Goal: Information Seeking & Learning: Learn about a topic

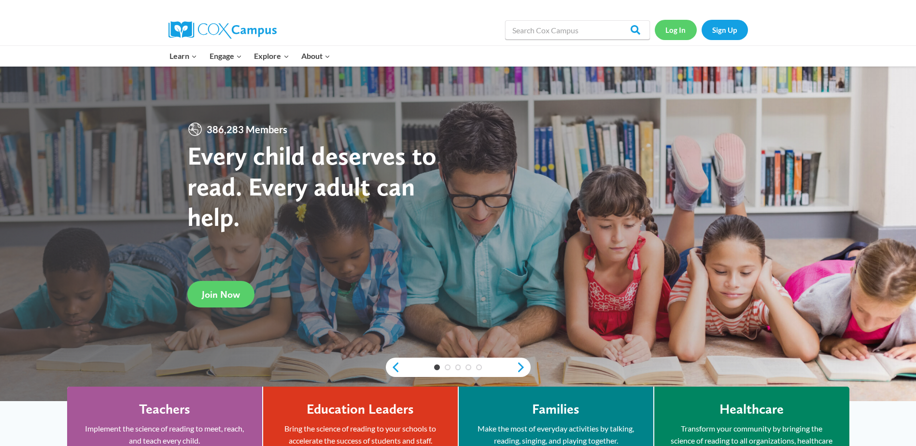
click at [671, 25] on link "Log In" at bounding box center [676, 30] width 42 height 20
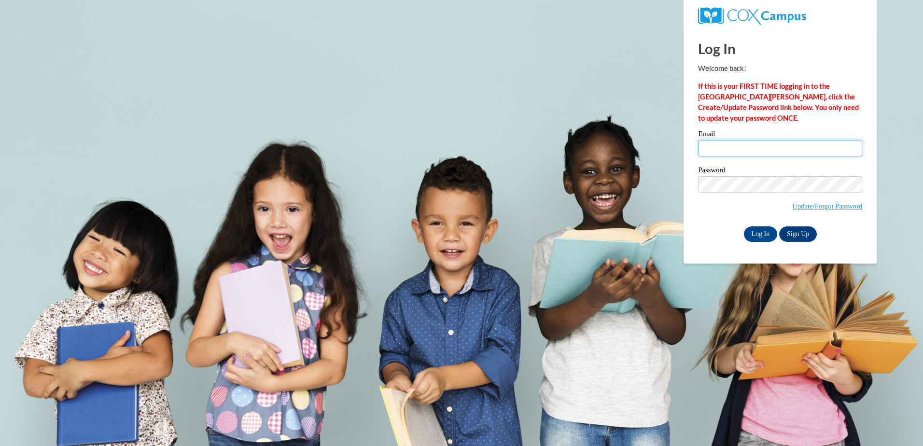
click at [730, 147] on input "Email" at bounding box center [780, 148] width 164 height 16
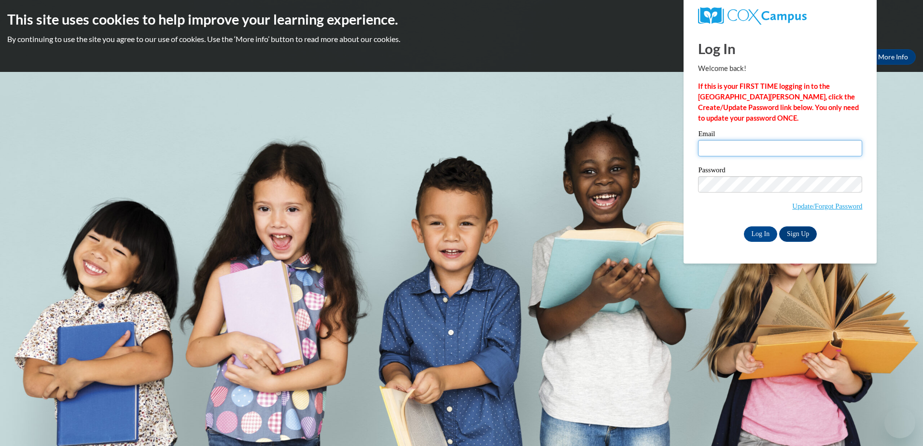
type input "mccraej@vcu.edu"
click at [753, 232] on input "Log In" at bounding box center [761, 233] width 34 height 15
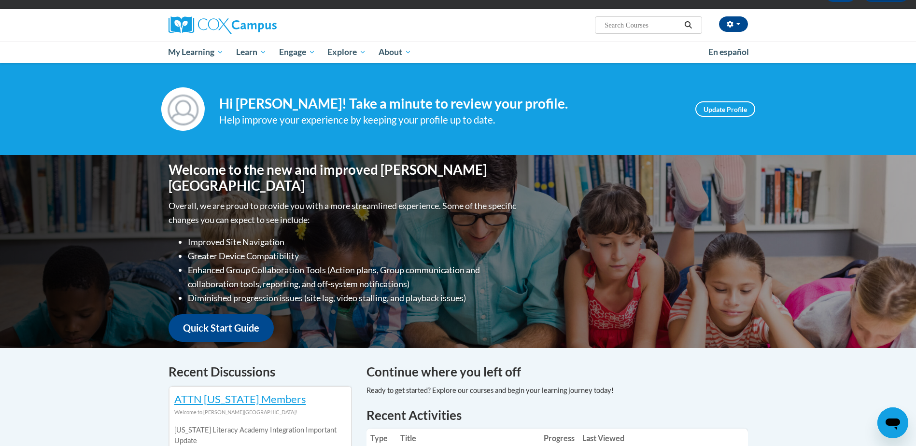
scroll to position [193, 0]
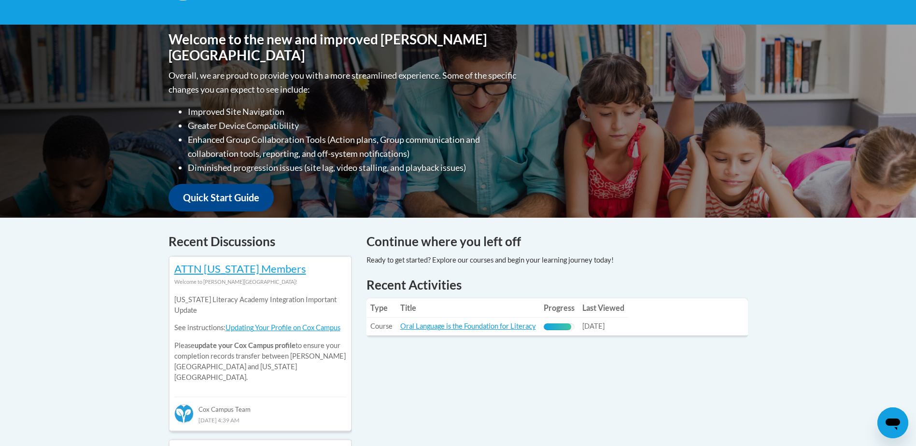
click at [510, 320] on td "Title: Oral Language is the Foundation for Literacy" at bounding box center [467, 327] width 143 height 18
click at [508, 323] on link "Oral Language is the Foundation for Literacy" at bounding box center [468, 326] width 136 height 8
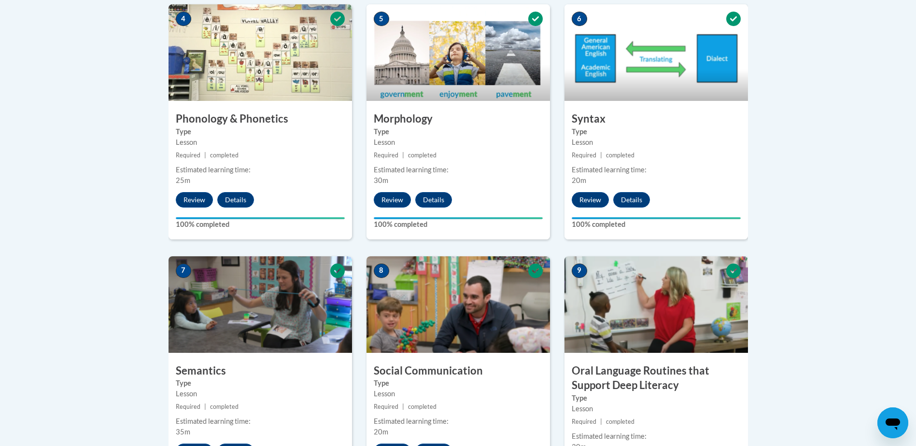
scroll to position [579, 0]
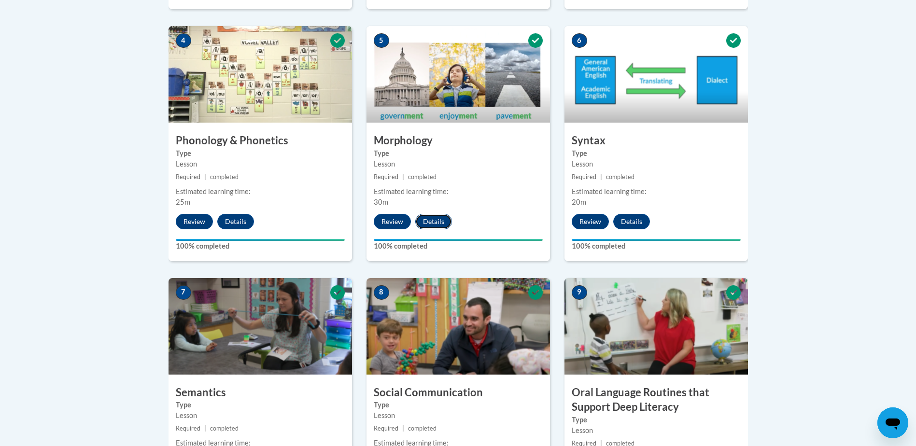
click at [436, 224] on button "Details" at bounding box center [433, 221] width 37 height 15
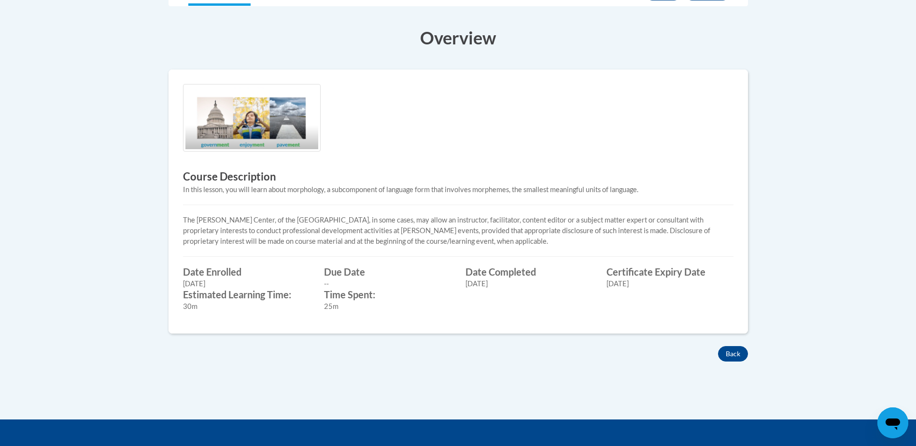
scroll to position [241, 0]
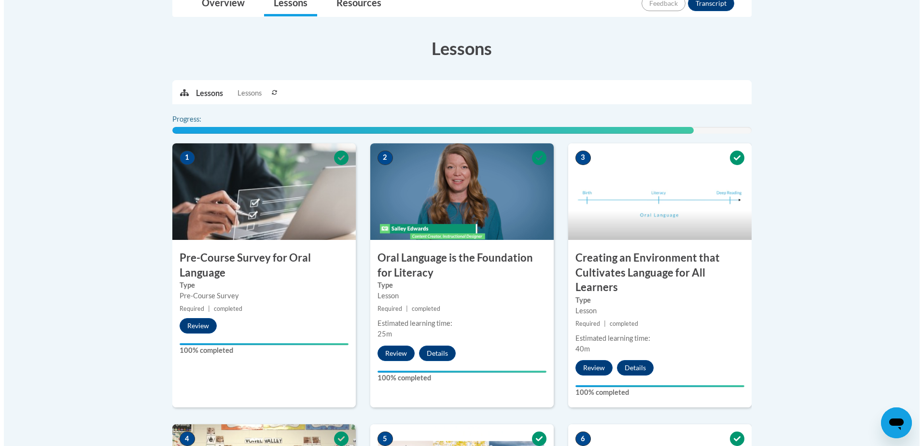
scroll to position [516, 0]
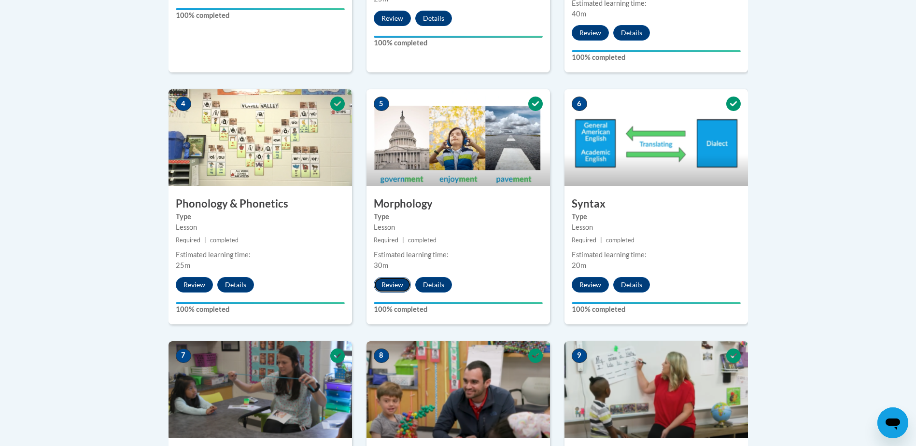
click at [390, 284] on button "Review" at bounding box center [392, 284] width 37 height 15
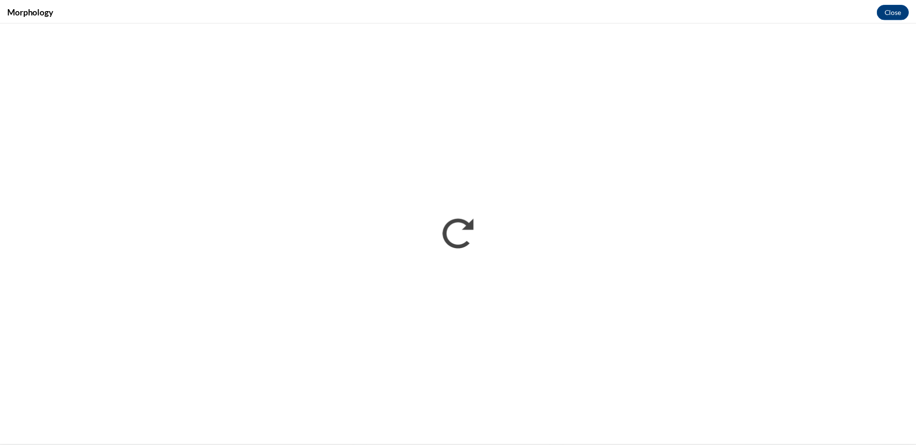
scroll to position [0, 0]
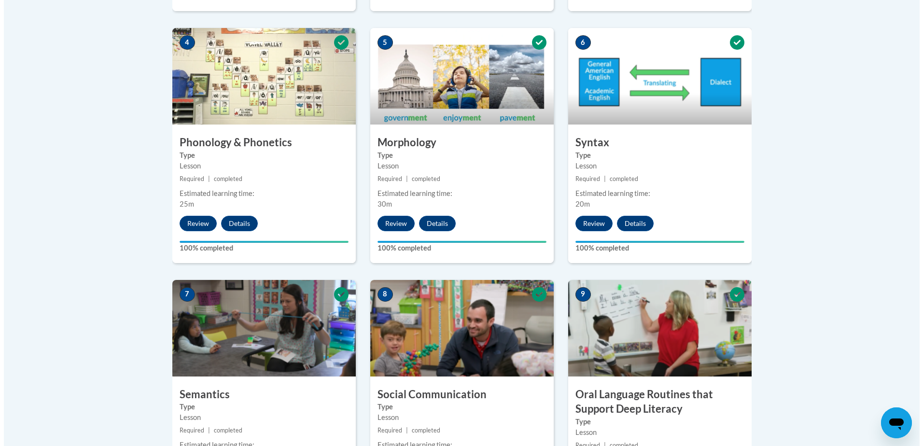
scroll to position [579, 0]
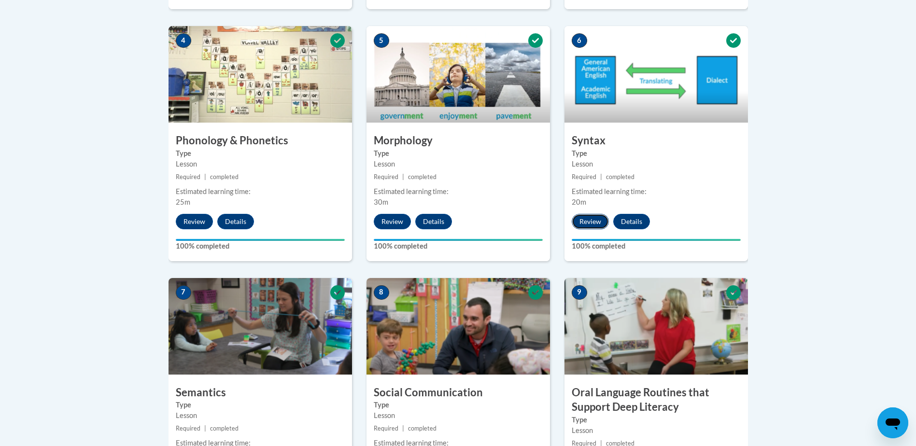
click at [594, 226] on button "Review" at bounding box center [590, 221] width 37 height 15
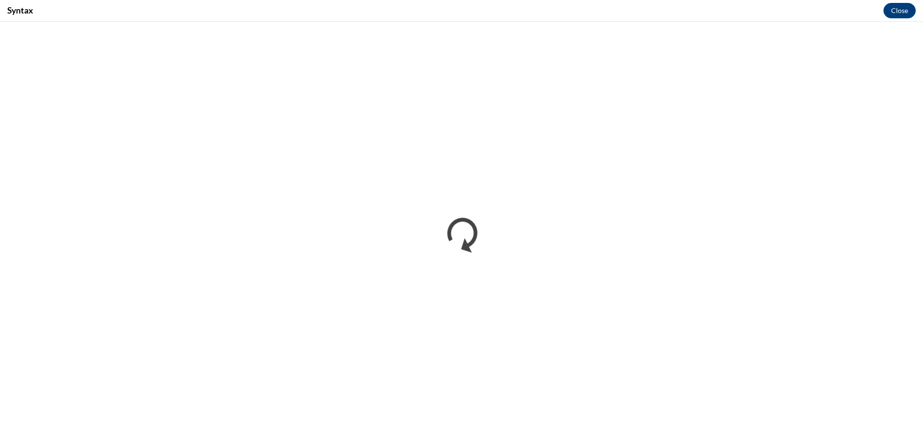
scroll to position [0, 0]
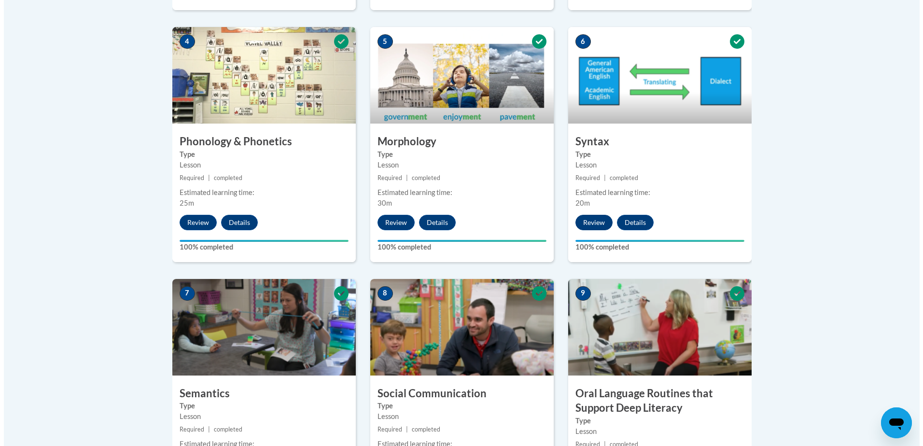
scroll to position [579, 0]
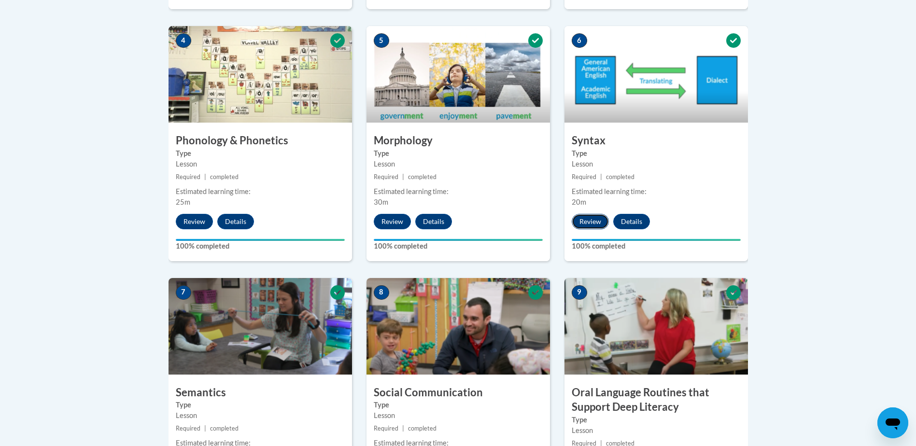
click at [585, 221] on button "Review" at bounding box center [590, 221] width 37 height 15
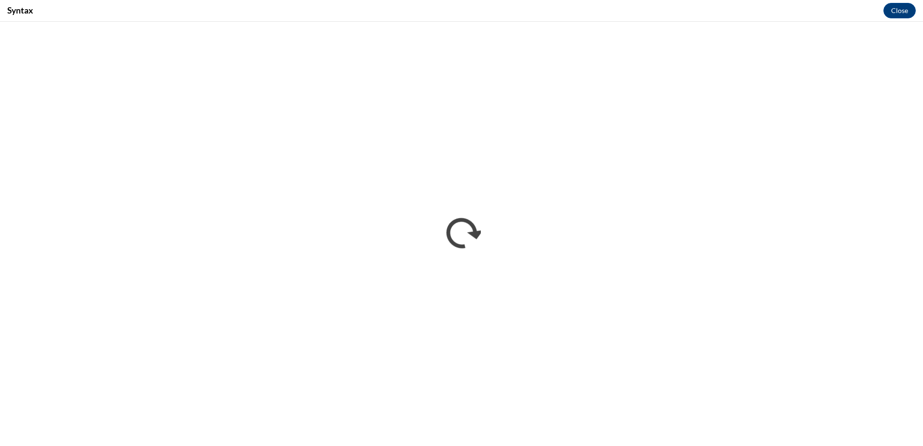
scroll to position [0, 0]
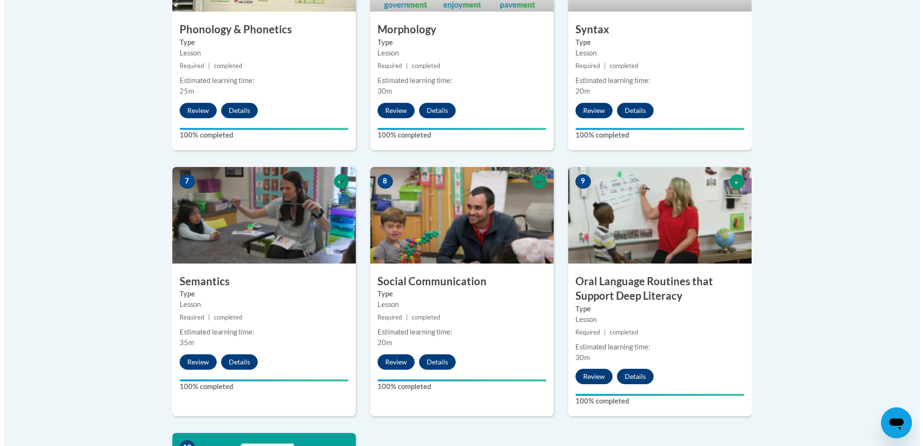
scroll to position [773, 0]
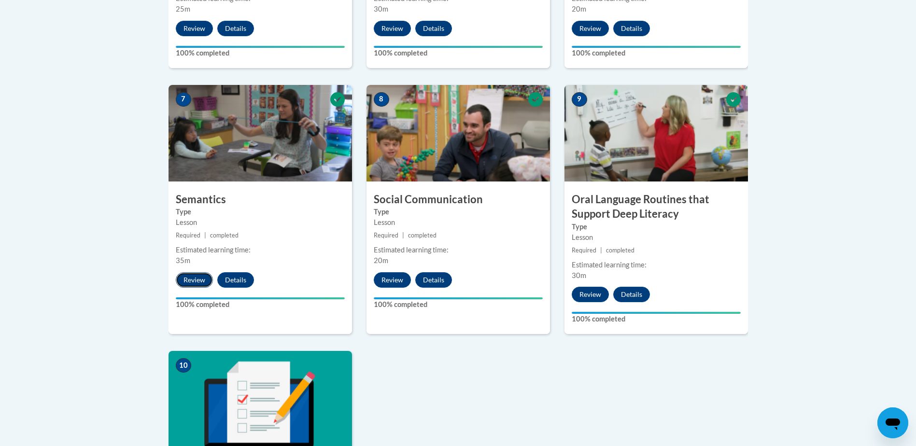
click at [186, 278] on button "Review" at bounding box center [194, 279] width 37 height 15
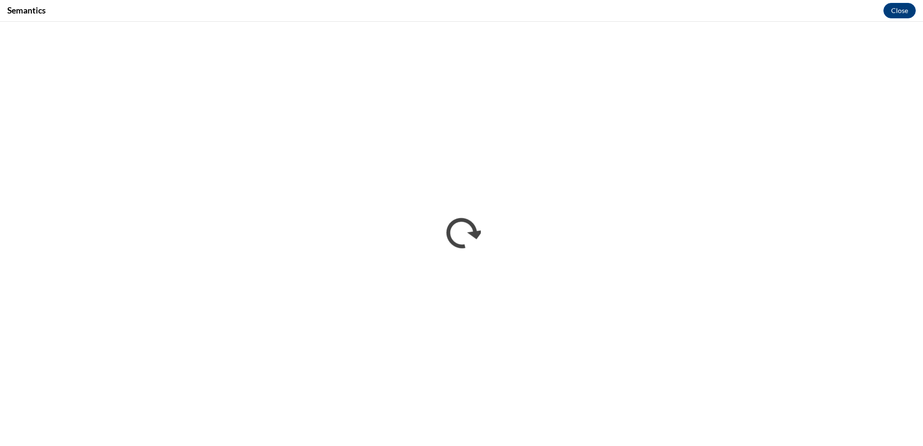
scroll to position [0, 0]
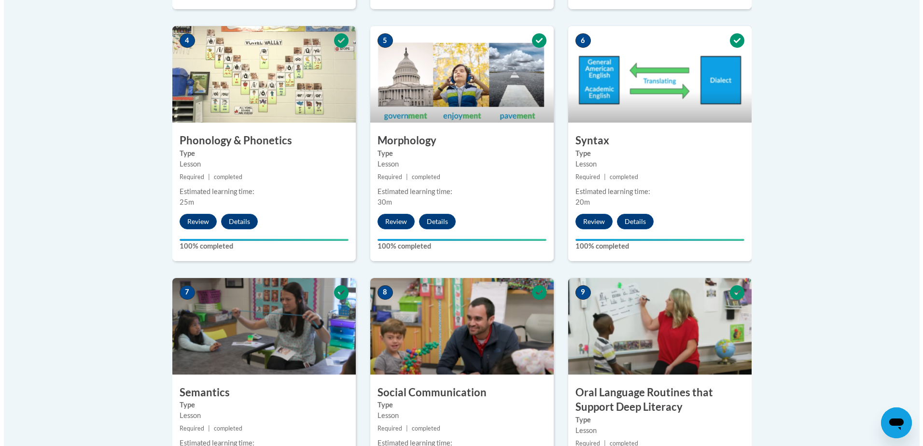
scroll to position [724, 0]
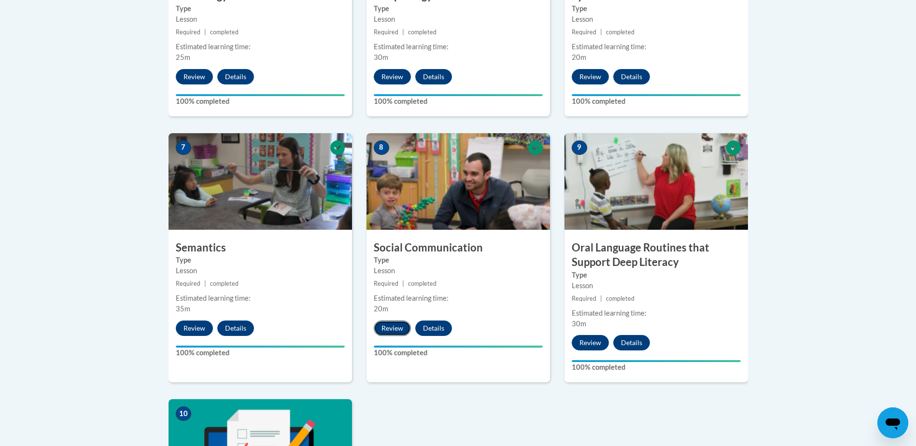
click at [398, 332] on button "Review" at bounding box center [392, 328] width 37 height 15
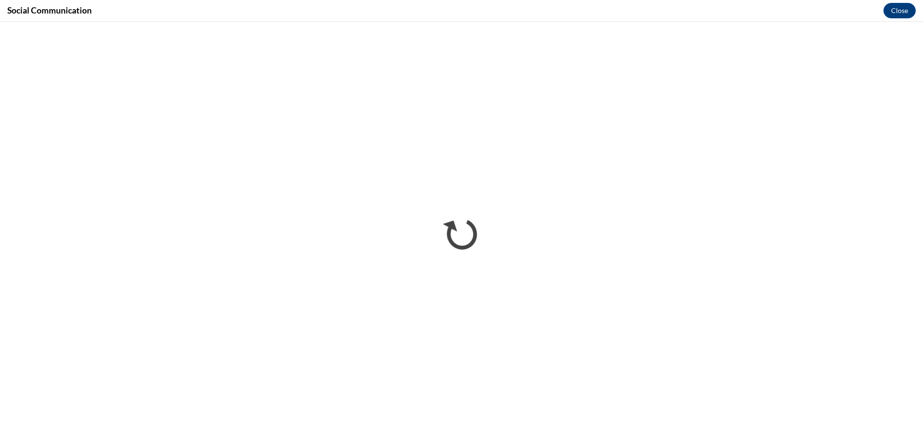
scroll to position [0, 0]
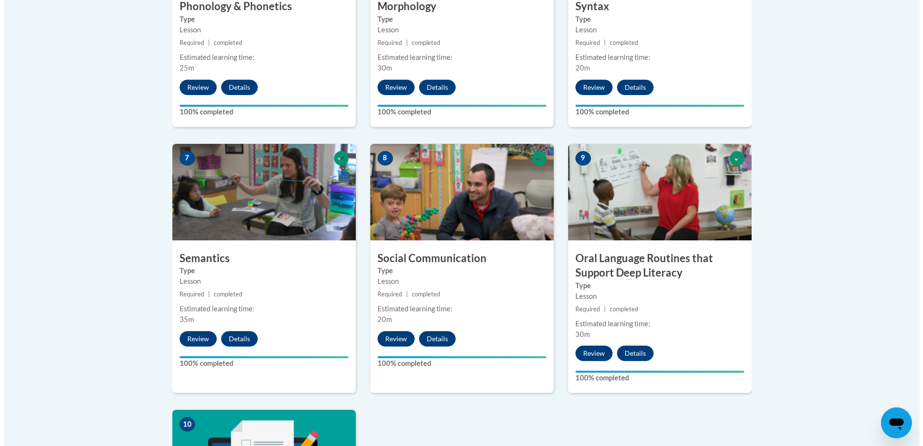
scroll to position [821, 0]
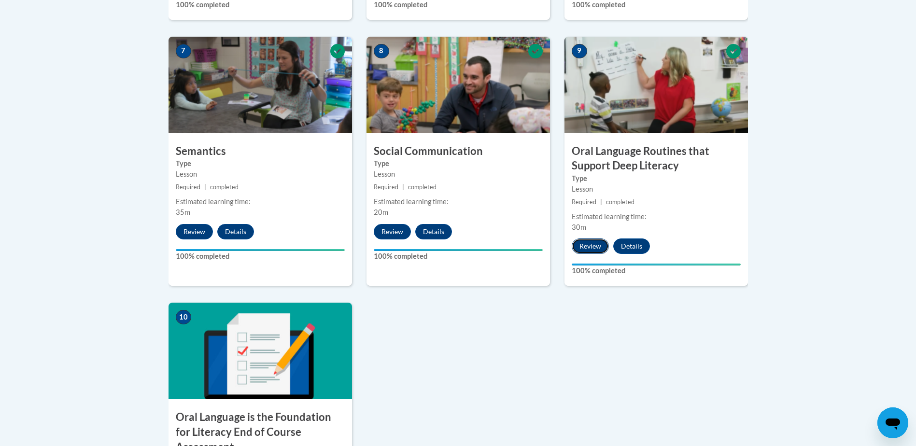
click at [590, 249] on button "Review" at bounding box center [590, 246] width 37 height 15
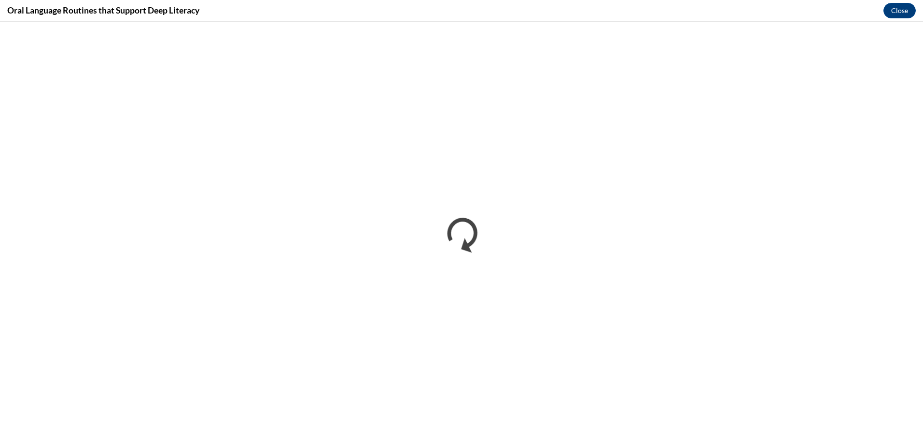
scroll to position [0, 0]
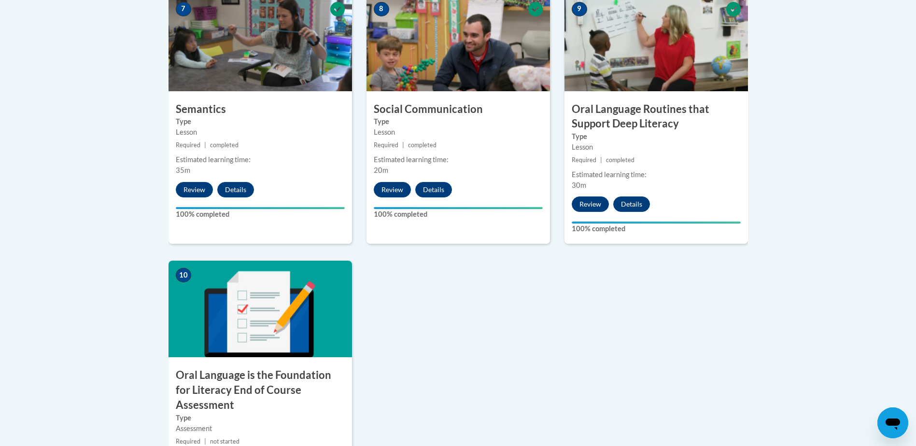
scroll to position [821, 0]
